Goal: Information Seeking & Learning: Learn about a topic

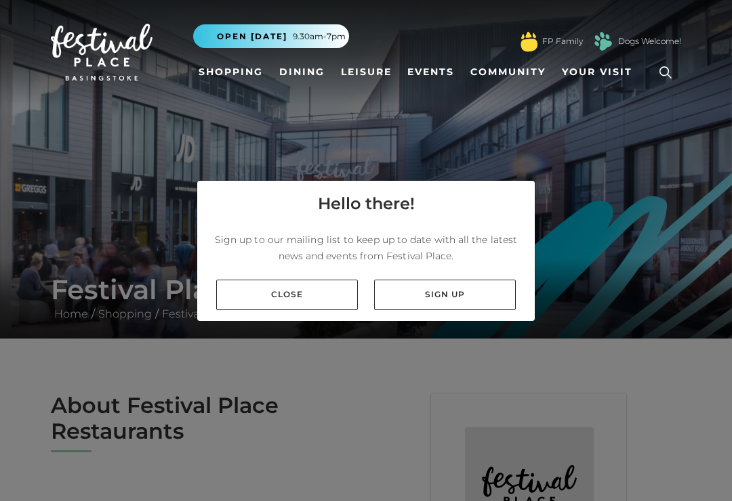
click at [294, 289] on div "Close Sign up" at bounding box center [365, 295] width 337 height 52
click at [279, 305] on link "Close" at bounding box center [287, 295] width 142 height 30
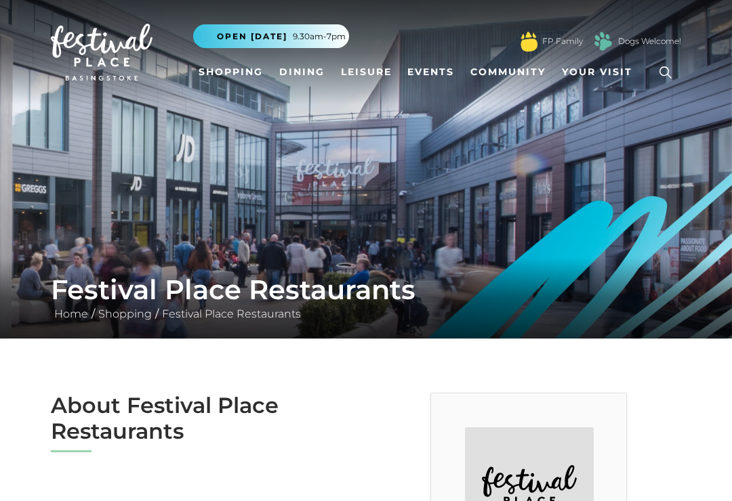
click at [287, 72] on link "Dining" at bounding box center [302, 72] width 56 height 25
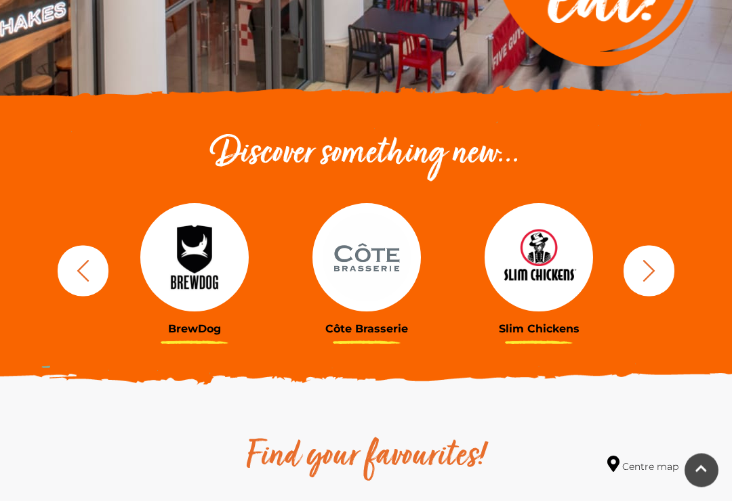
scroll to position [369, 0]
click at [535, 258] on div at bounding box center [539, 257] width 152 height 108
click at [458, 312] on div "Slim Chickens" at bounding box center [539, 270] width 172 height 167
click at [371, 245] on img at bounding box center [366, 257] width 108 height 108
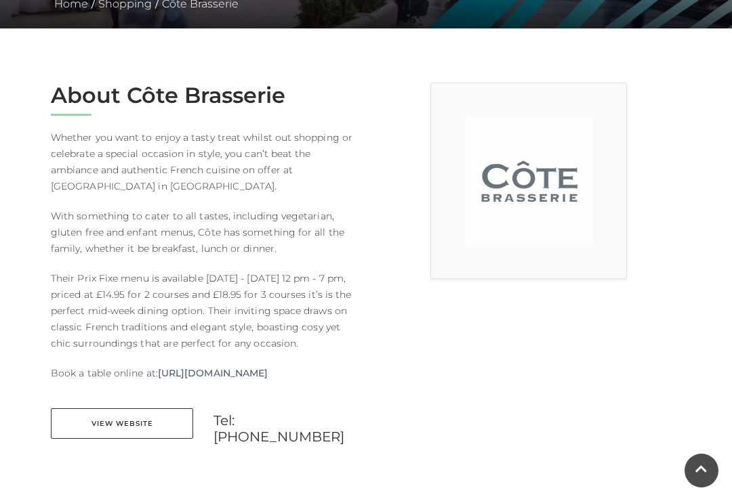
scroll to position [310, 0]
click at [123, 435] on link "View Website" at bounding box center [122, 424] width 142 height 30
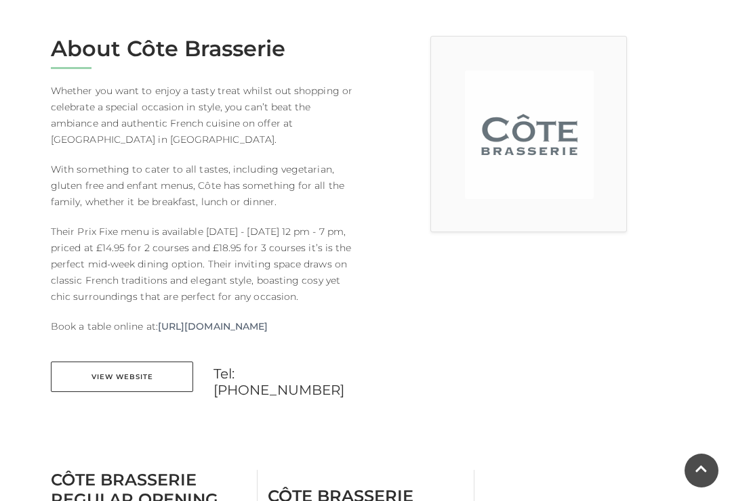
scroll to position [356, 0]
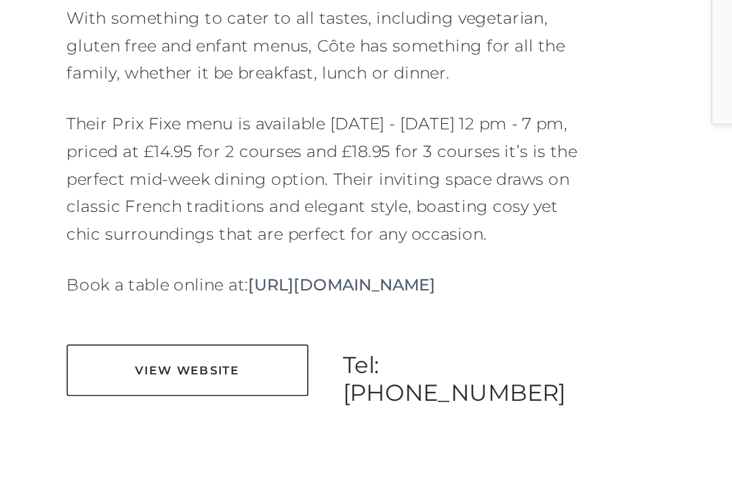
click at [113, 362] on link "View Website" at bounding box center [122, 377] width 142 height 30
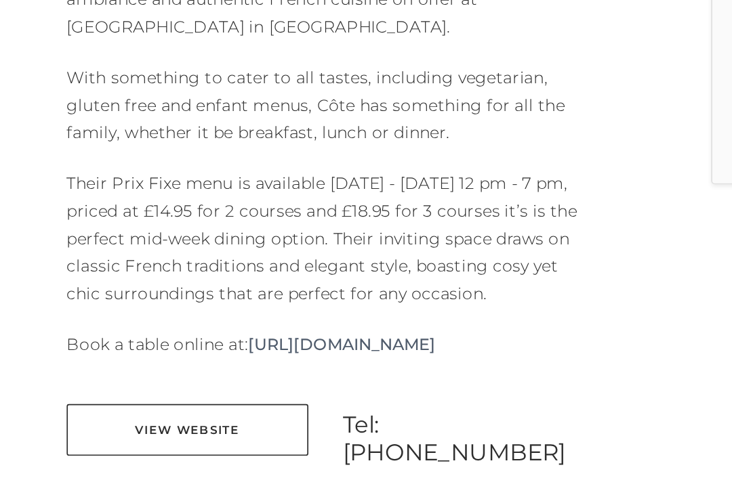
click at [175, 319] on link "https://www.cote.co.uk/restaurant/basingstoke/" at bounding box center [213, 327] width 110 height 16
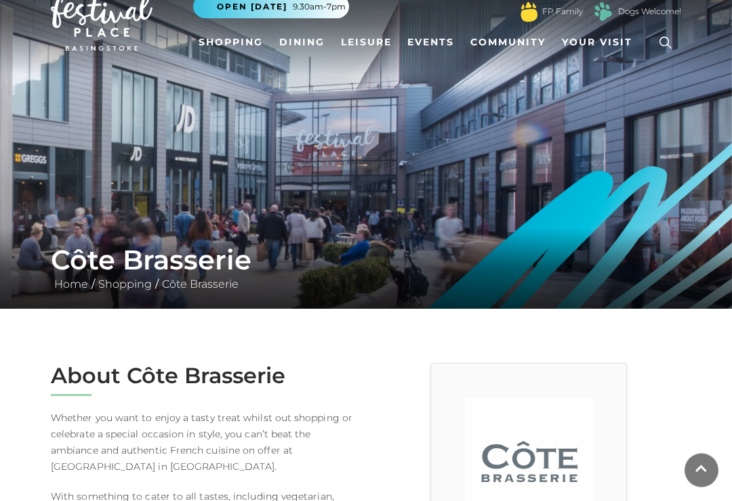
scroll to position [0, 0]
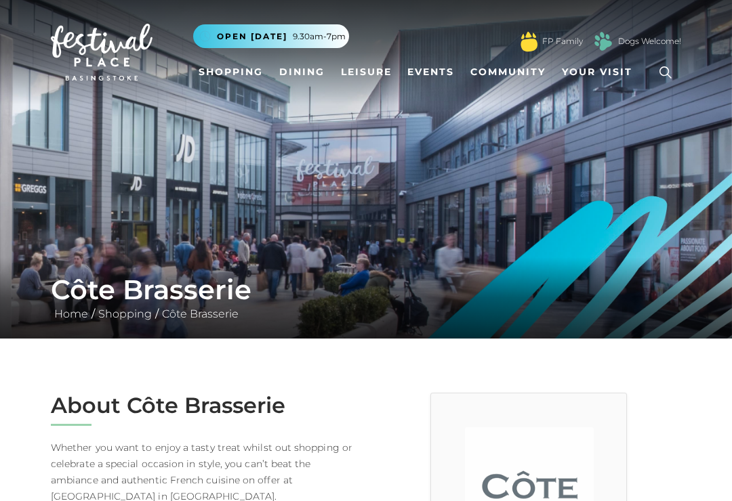
click at [306, 76] on link "Dining" at bounding box center [302, 72] width 56 height 25
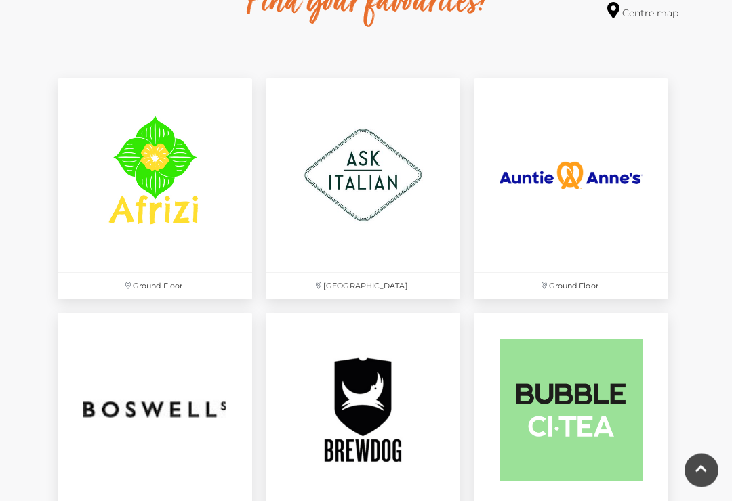
scroll to position [823, 0]
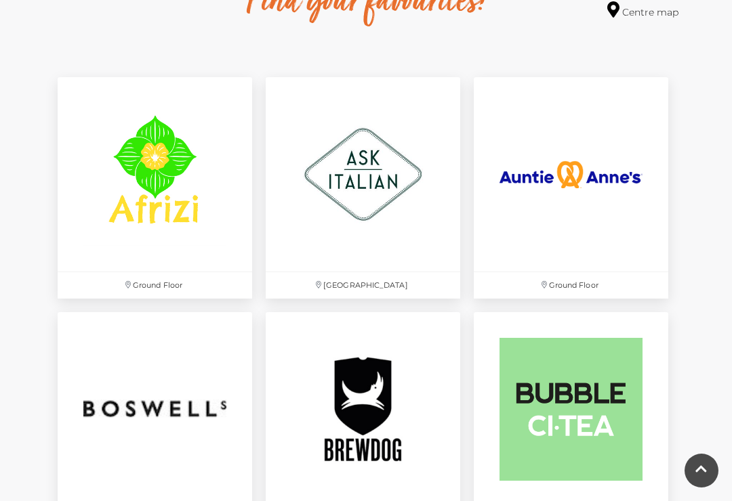
click at [369, 186] on img at bounding box center [363, 174] width 194 height 194
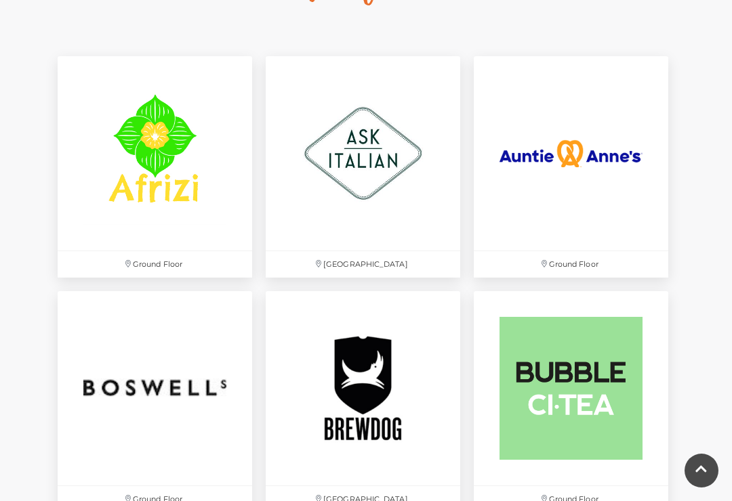
click at [370, 146] on img at bounding box center [363, 153] width 194 height 194
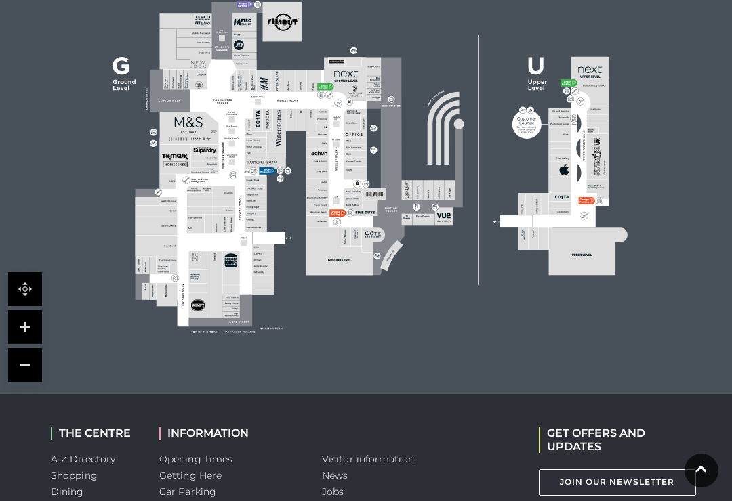
scroll to position [1125, 0]
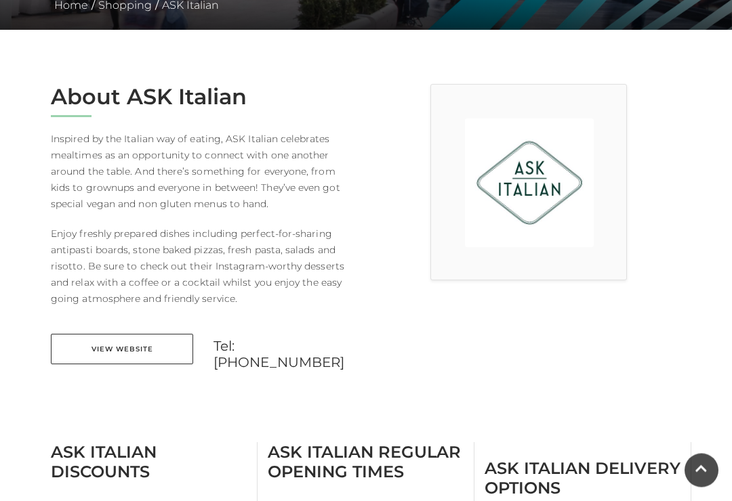
scroll to position [309, 0]
click at [126, 352] on link "View Website" at bounding box center [122, 349] width 142 height 30
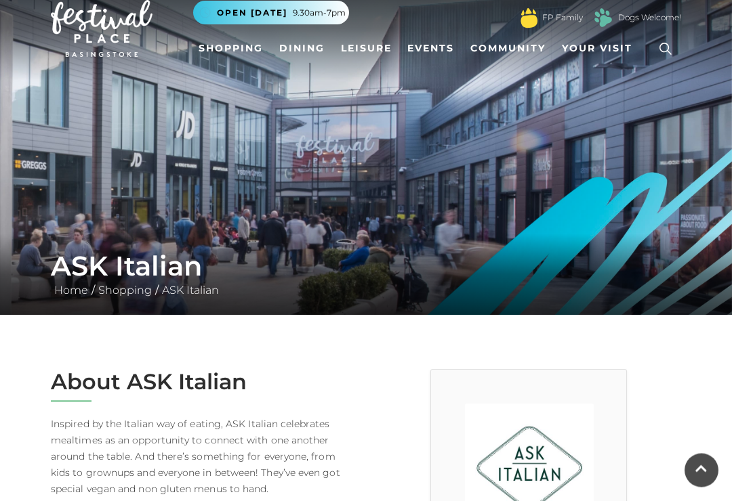
scroll to position [0, 0]
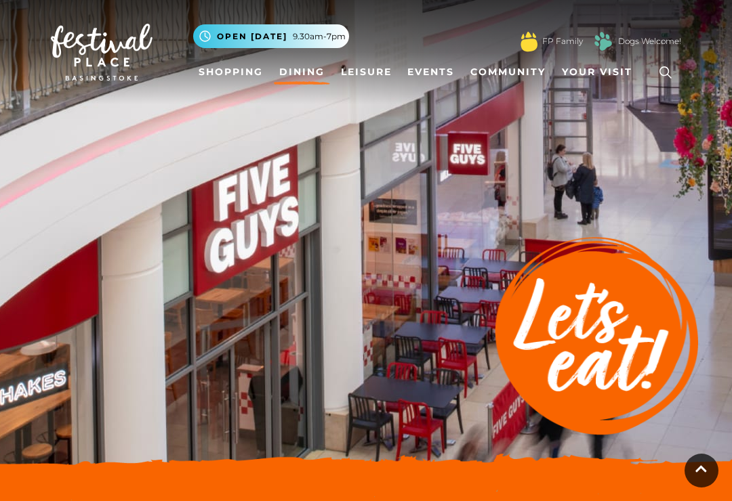
scroll to position [844, 0]
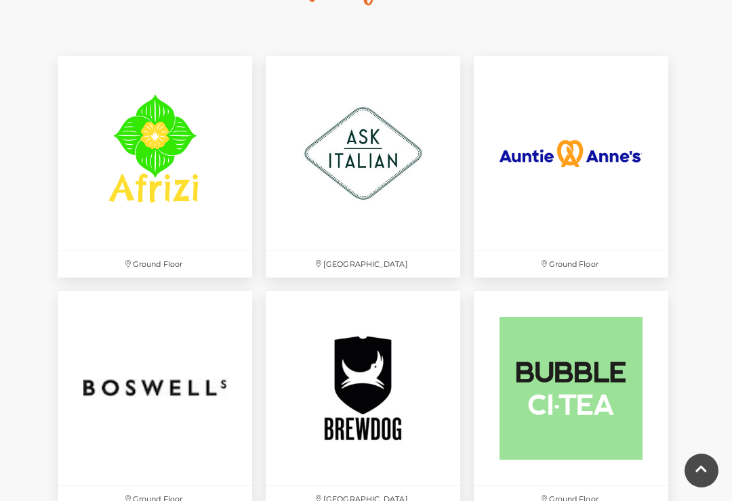
click at [156, 156] on img at bounding box center [155, 153] width 194 height 194
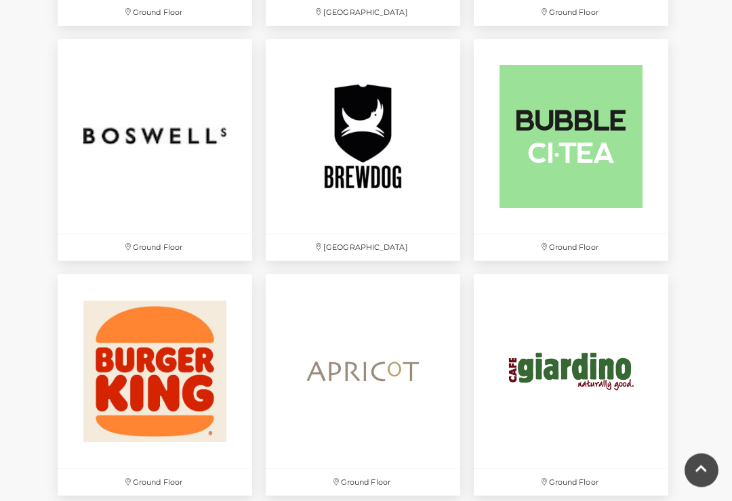
scroll to position [1096, 0]
click at [361, 150] on img at bounding box center [363, 136] width 194 height 194
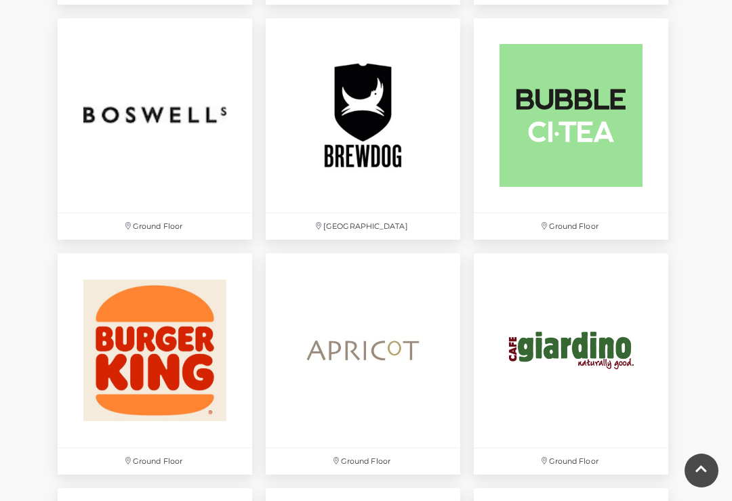
click at [184, 110] on img at bounding box center [155, 115] width 194 height 194
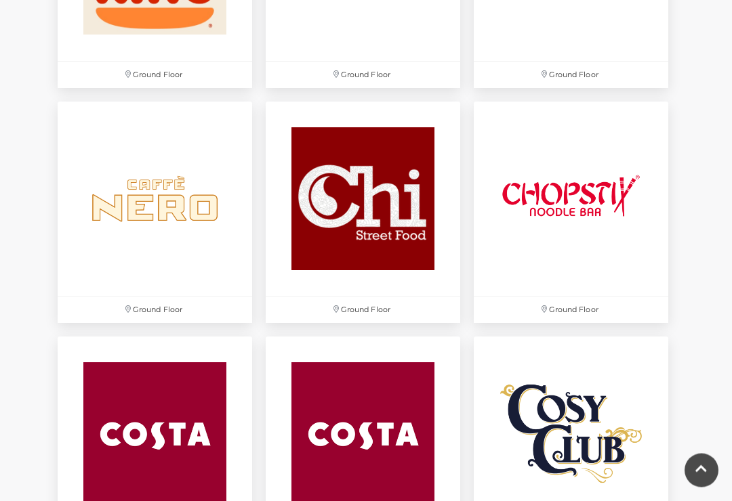
scroll to position [1504, 0]
click at [389, 227] on img at bounding box center [363, 199] width 194 height 194
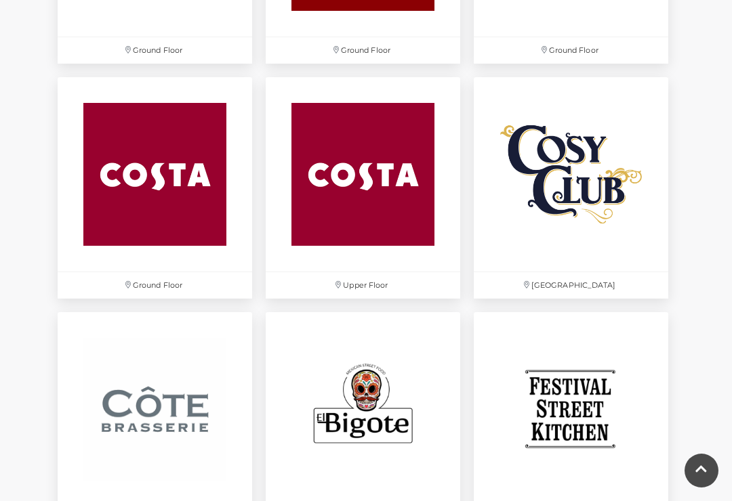
scroll to position [1771, 0]
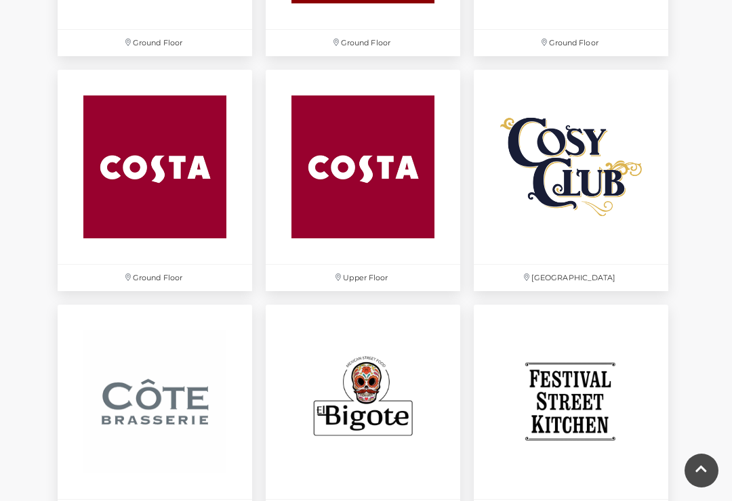
click at [563, 169] on img at bounding box center [571, 167] width 194 height 194
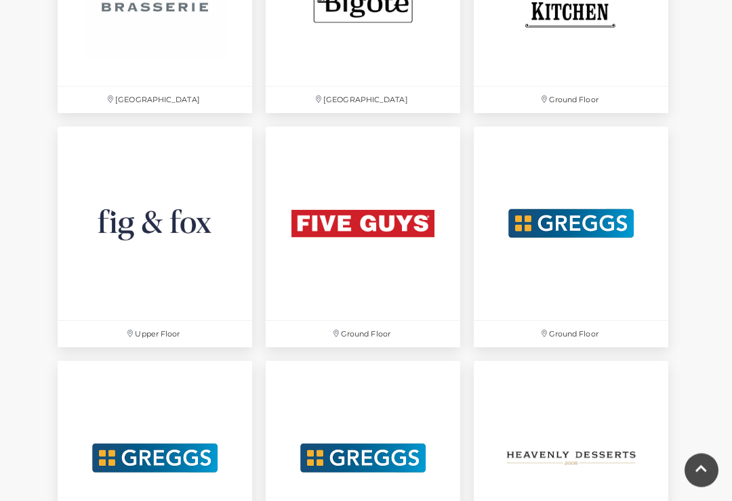
scroll to position [2184, 0]
click at [161, 243] on img at bounding box center [155, 224] width 194 height 194
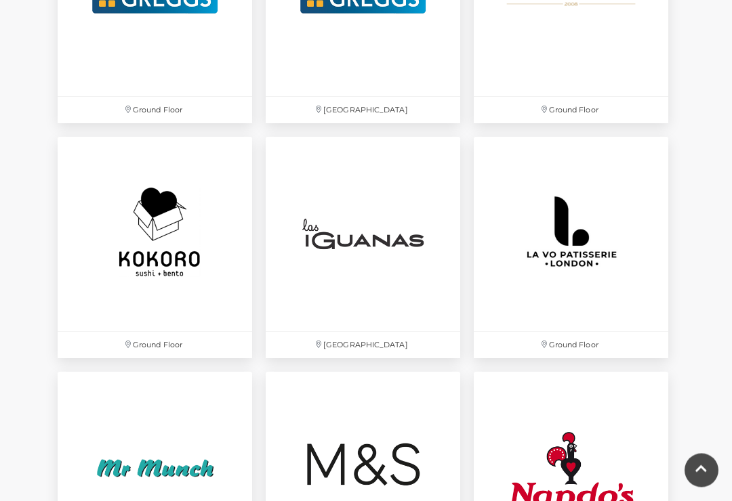
scroll to position [2643, 0]
click at [580, 232] on img at bounding box center [571, 234] width 194 height 194
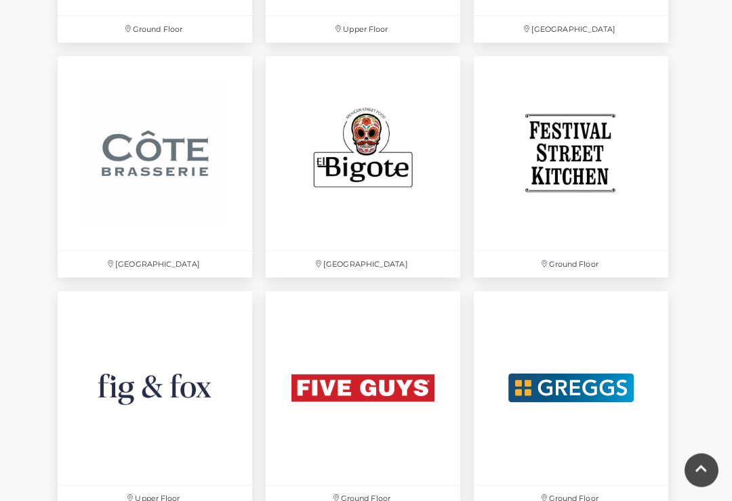
scroll to position [2011, 0]
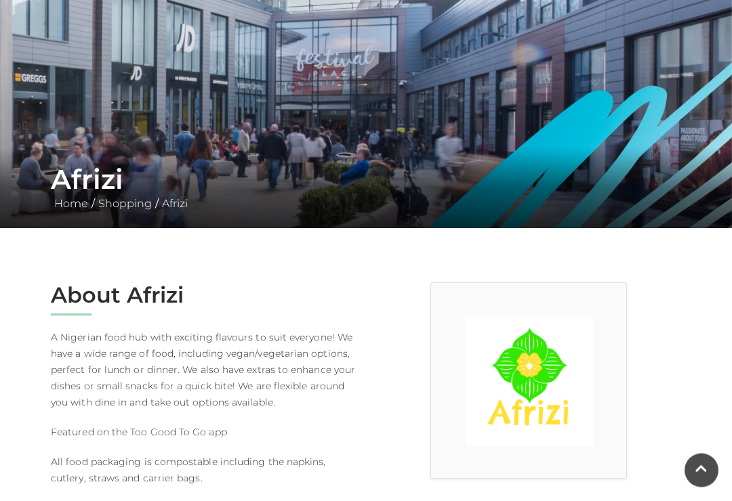
scroll to position [109, 0]
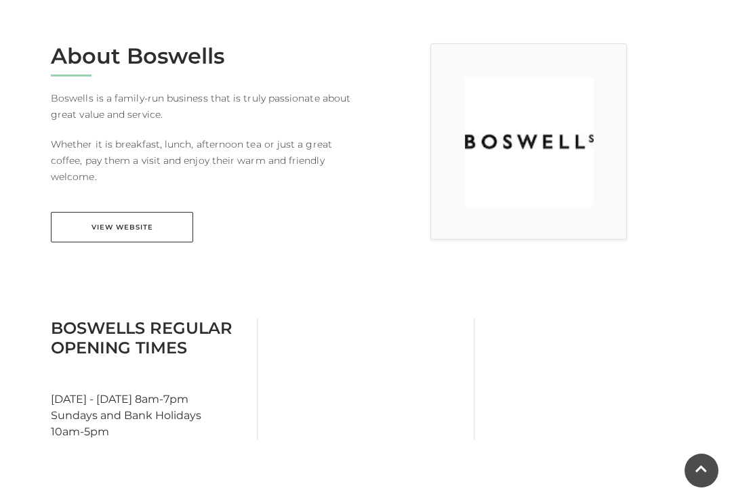
scroll to position [343, 0]
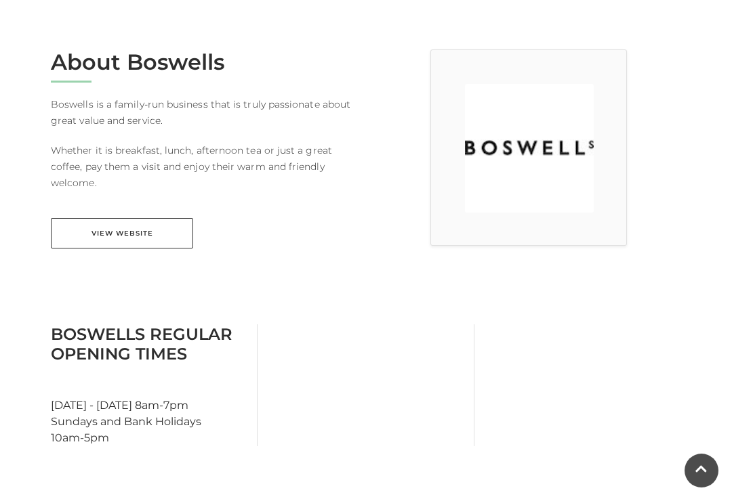
click at [127, 232] on link "View Website" at bounding box center [122, 233] width 142 height 30
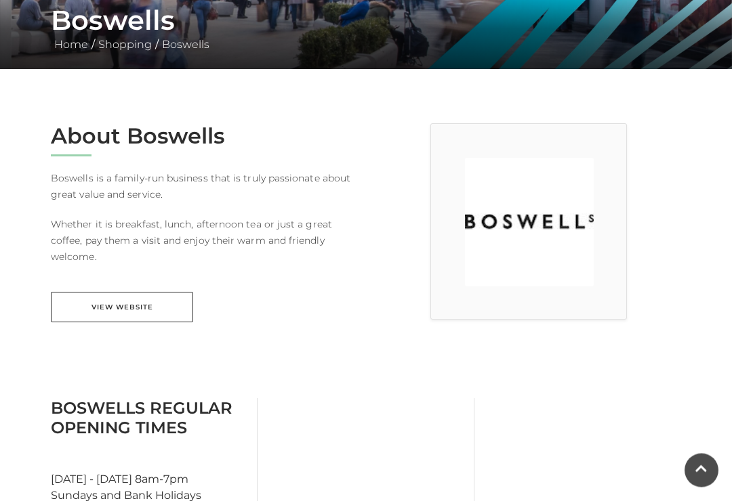
scroll to position [0, 0]
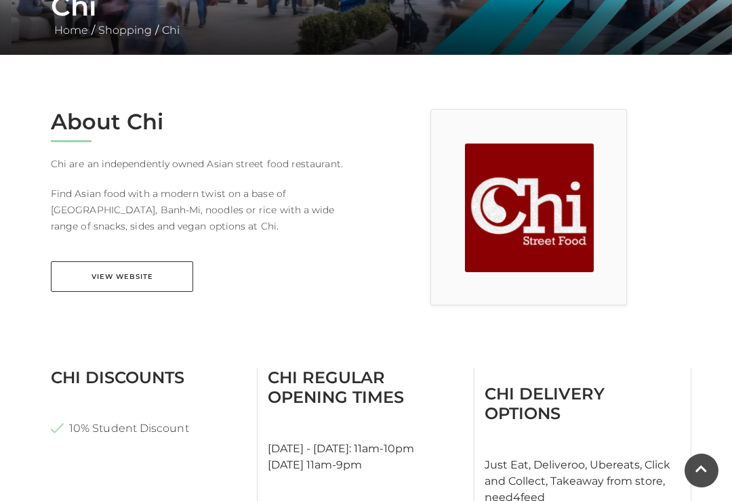
scroll to position [286, 0]
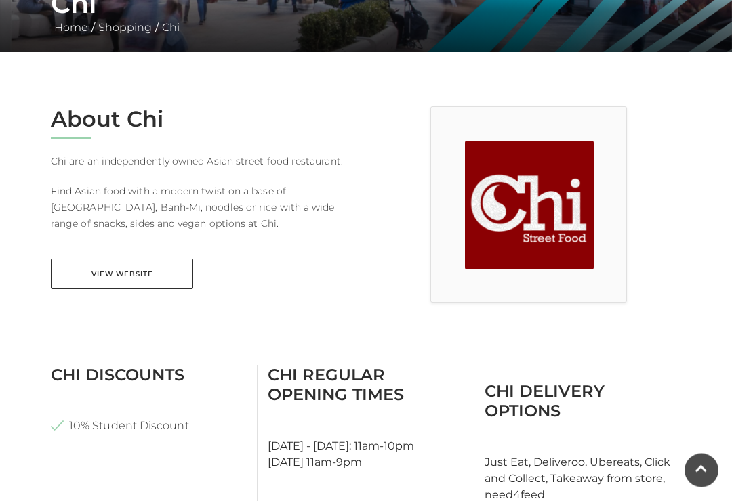
click at [122, 272] on link "View Website" at bounding box center [122, 274] width 142 height 30
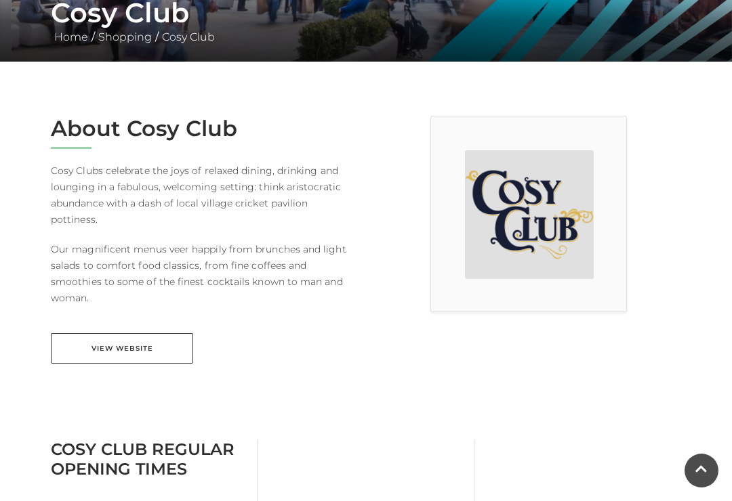
scroll to position [282, 0]
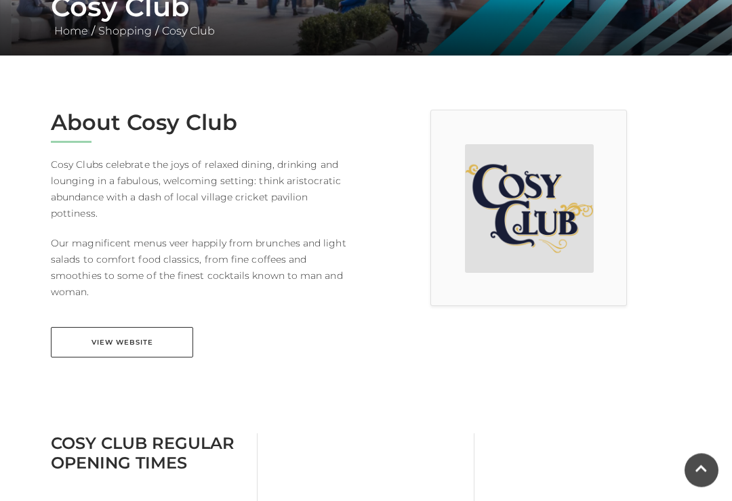
click at [125, 328] on link "View Website" at bounding box center [122, 343] width 142 height 30
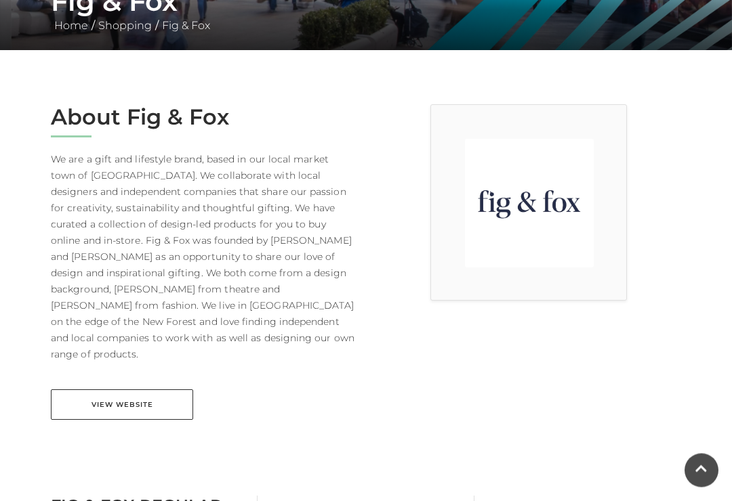
scroll to position [289, 0]
click at [127, 390] on link "View Website" at bounding box center [122, 405] width 142 height 30
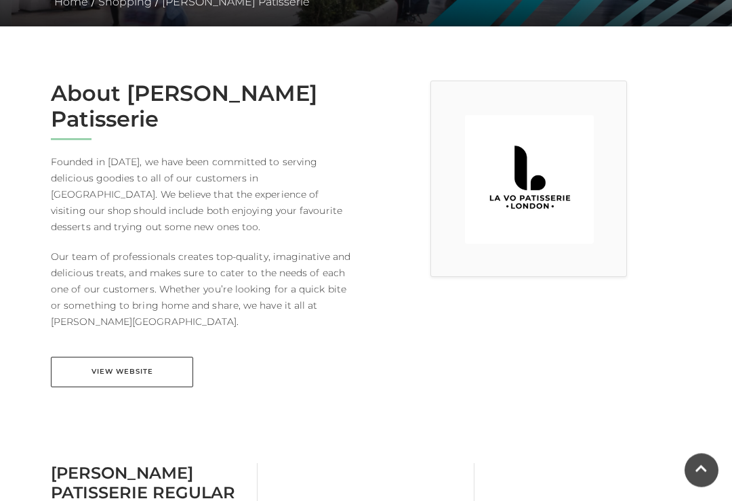
scroll to position [312, 0]
click at [123, 357] on link "View Website" at bounding box center [122, 372] width 142 height 30
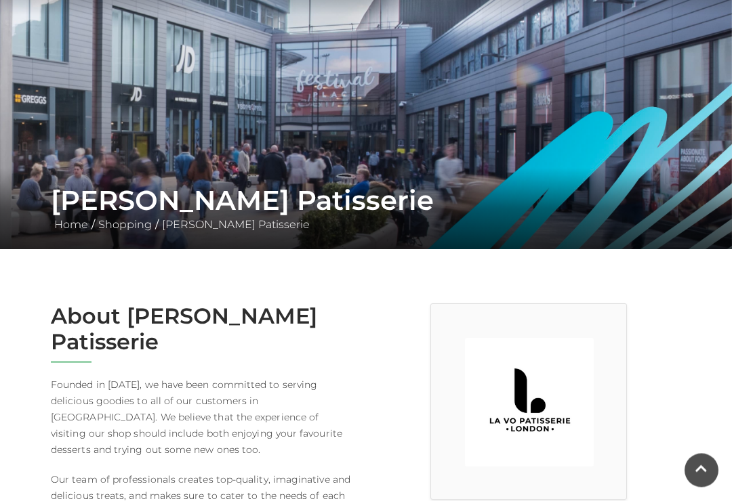
scroll to position [0, 0]
